Goal: Find specific page/section

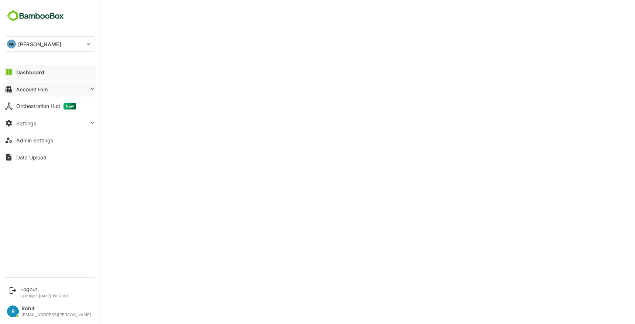
click at [31, 94] on button "Account Hub" at bounding box center [50, 89] width 92 height 15
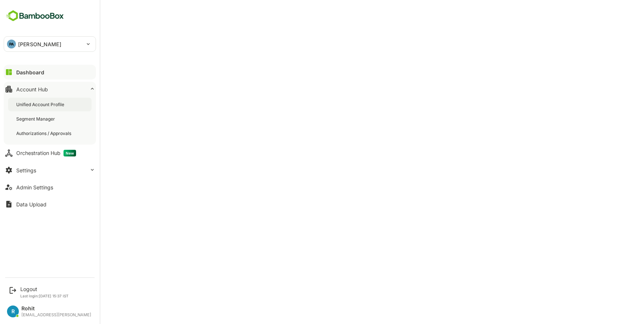
click at [31, 102] on div "Unified Account Profile" at bounding box center [40, 104] width 49 height 6
click at [34, 117] on div "Segment Manager" at bounding box center [36, 119] width 40 height 6
